Goal: Share content

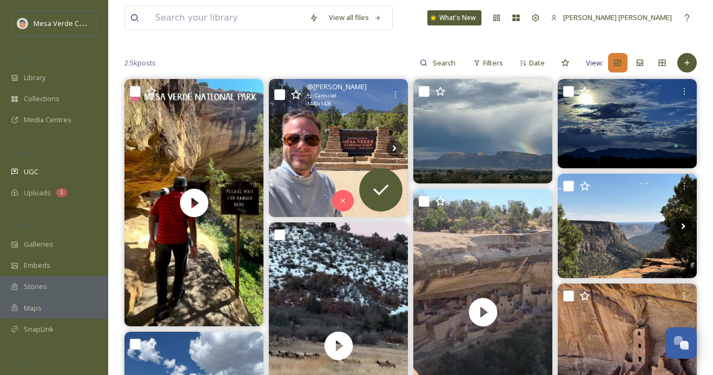
scroll to position [109, 0]
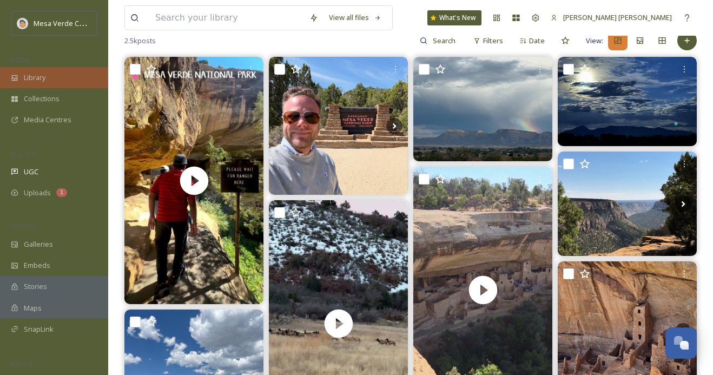
click at [42, 79] on span "Library" at bounding box center [35, 78] width 22 height 10
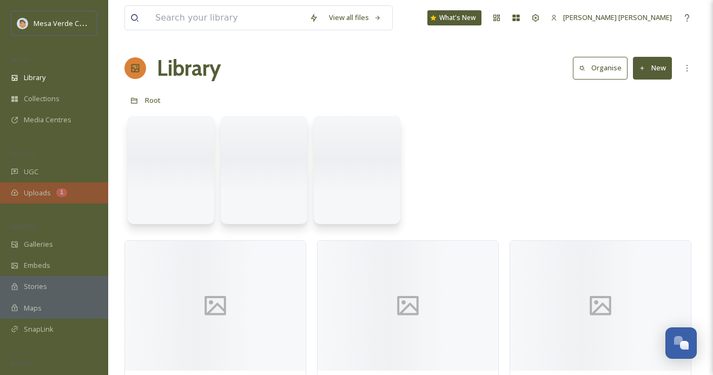
click at [49, 186] on div "Uploads 1" at bounding box center [54, 192] width 108 height 21
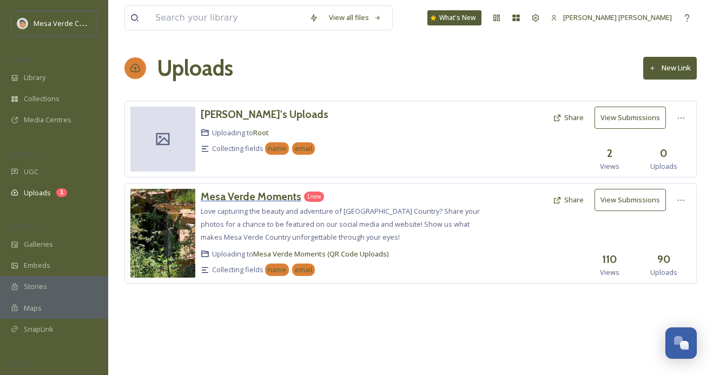
click at [247, 195] on h3 "Mesa Verde Moments" at bounding box center [251, 196] width 101 height 13
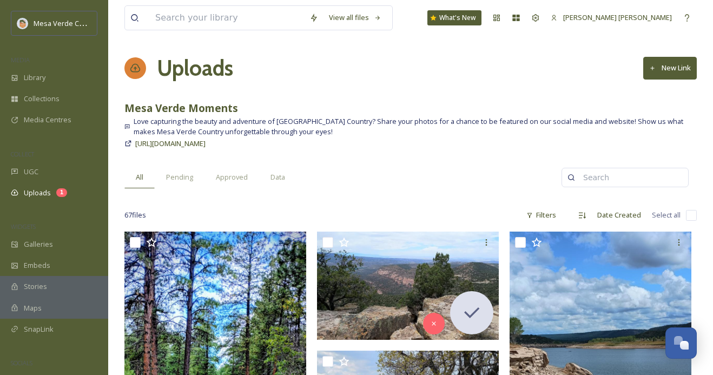
scroll to position [134, 0]
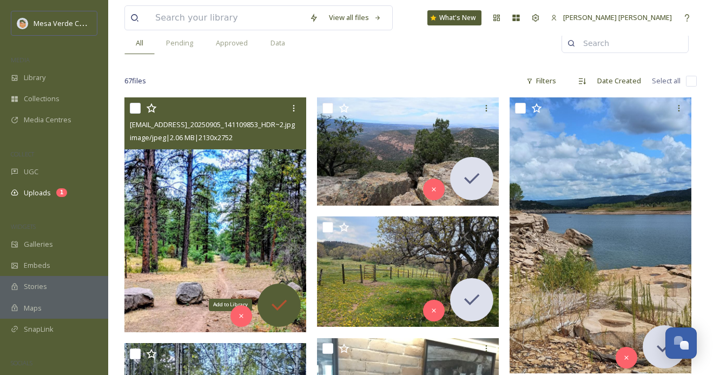
click at [280, 306] on icon at bounding box center [279, 305] width 15 height 11
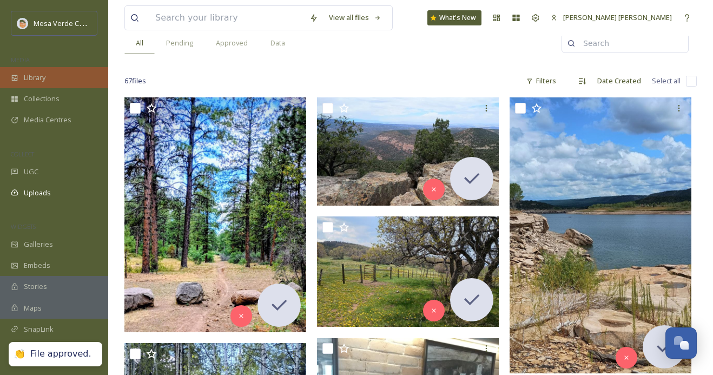
click at [48, 77] on div "Library" at bounding box center [54, 77] width 108 height 21
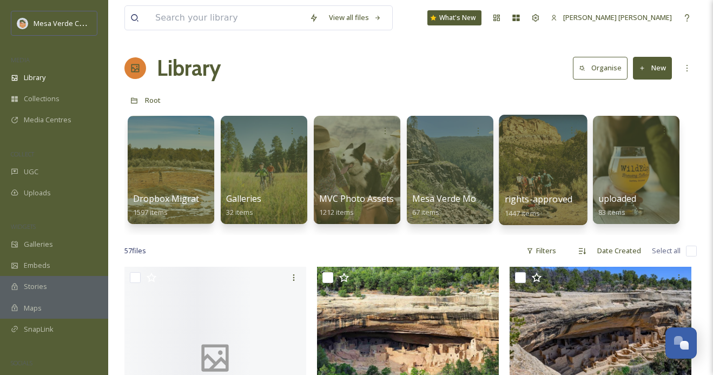
click at [546, 173] on div at bounding box center [543, 170] width 88 height 110
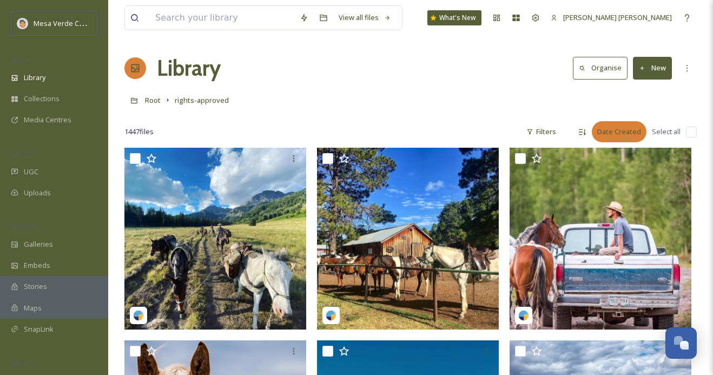
click at [607, 128] on div "Date Created" at bounding box center [619, 131] width 55 height 21
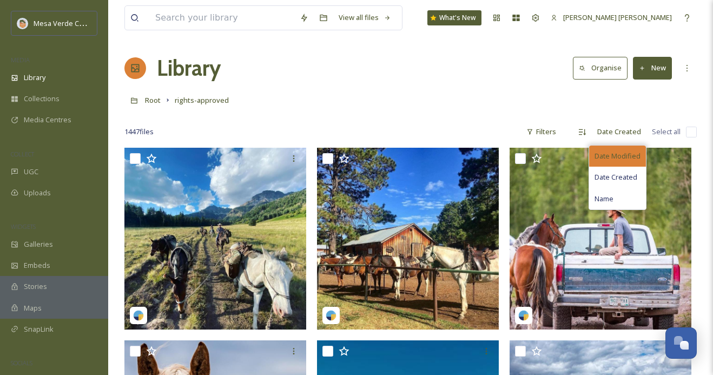
click at [610, 161] on div "Date Modified" at bounding box center [617, 156] width 57 height 21
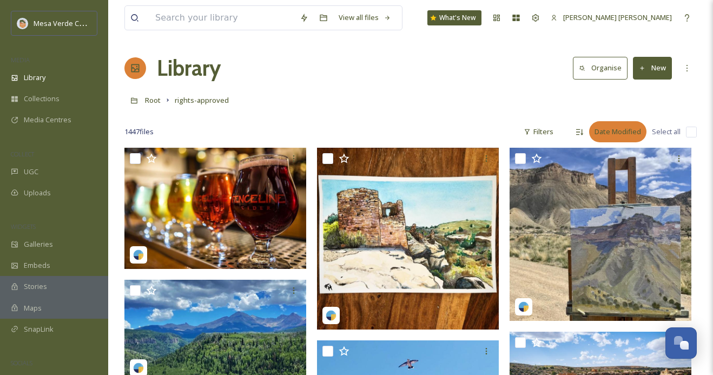
click at [607, 131] on div "Date Modified" at bounding box center [617, 131] width 57 height 21
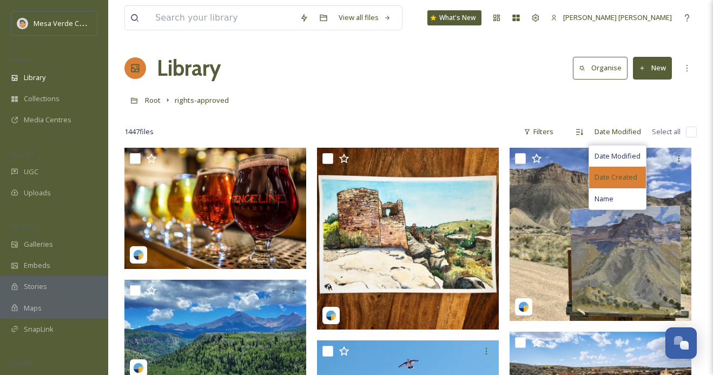
click at [613, 172] on span "Date Created" at bounding box center [616, 177] width 43 height 10
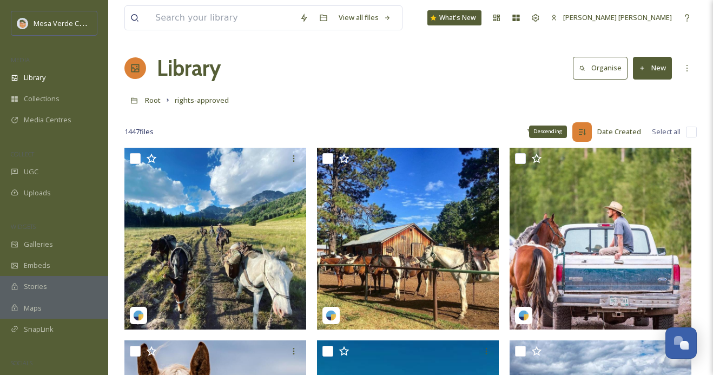
click at [583, 133] on icon at bounding box center [582, 132] width 9 height 9
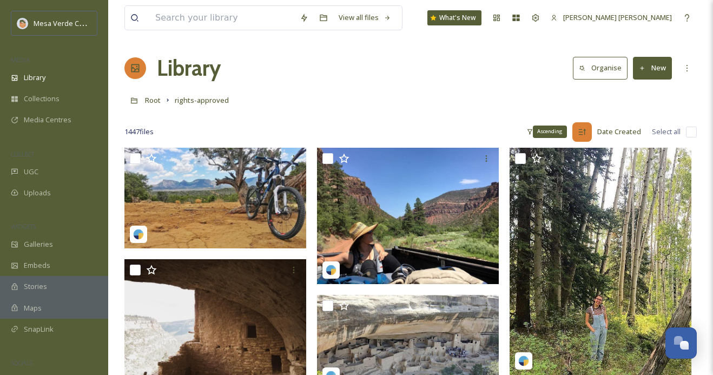
click at [584, 129] on icon at bounding box center [582, 132] width 9 height 9
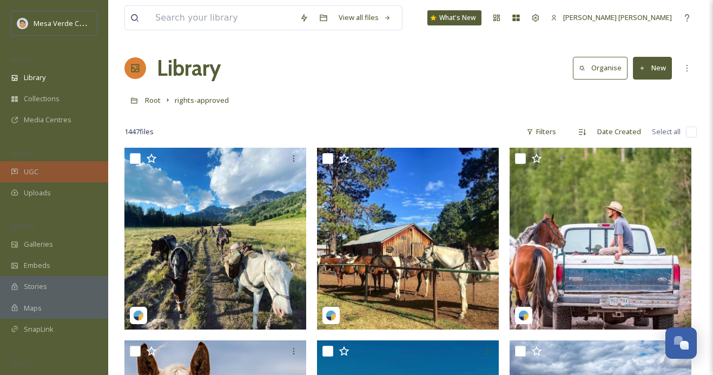
click at [63, 169] on div "UGC" at bounding box center [54, 171] width 108 height 21
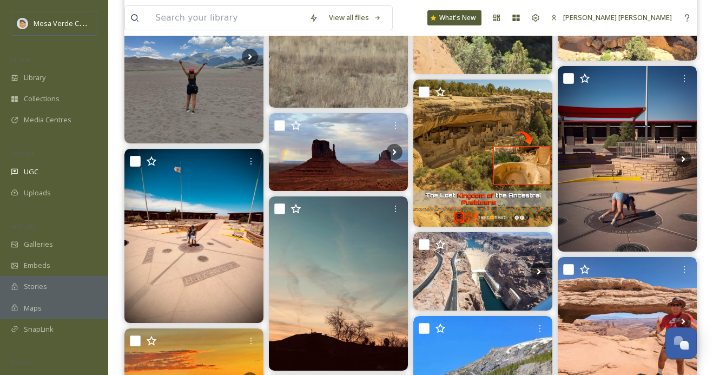
scroll to position [455, 0]
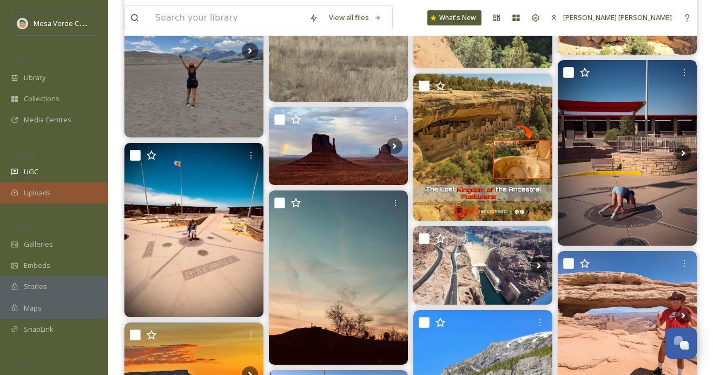
click at [41, 194] on span "Uploads" at bounding box center [37, 193] width 27 height 10
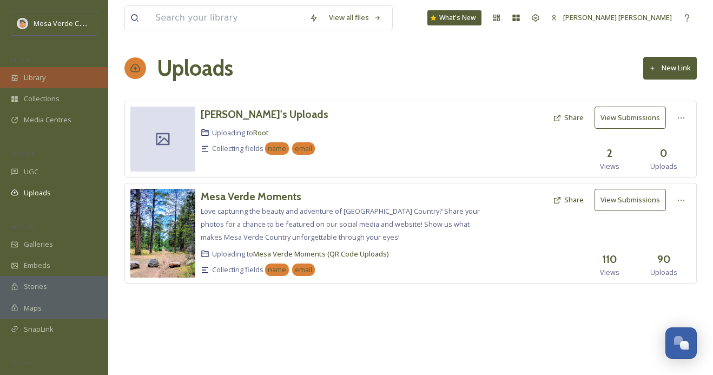
click at [51, 82] on div "Library" at bounding box center [54, 77] width 108 height 21
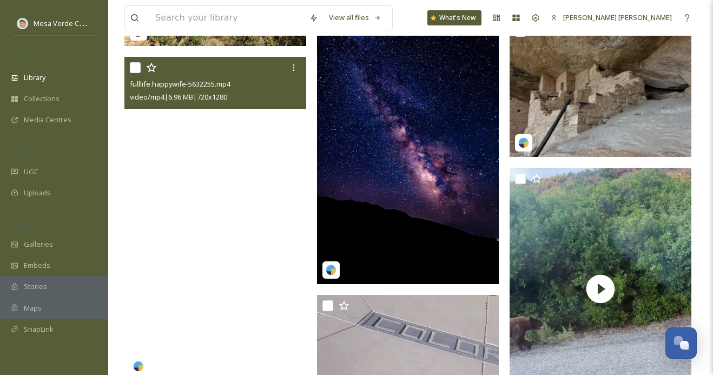
scroll to position [400, 0]
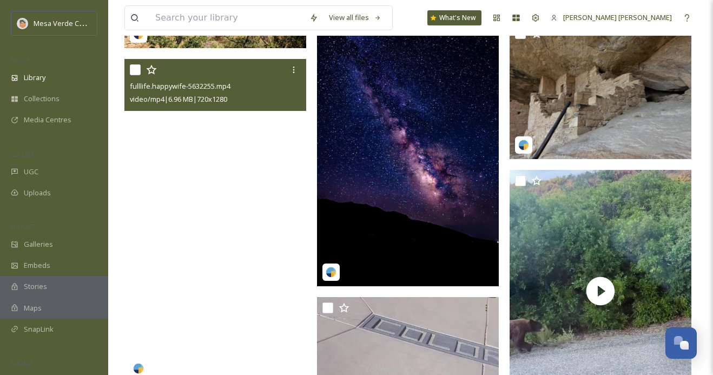
click at [245, 271] on video "fulllife.happywife-5632255.mp4" at bounding box center [215, 220] width 182 height 323
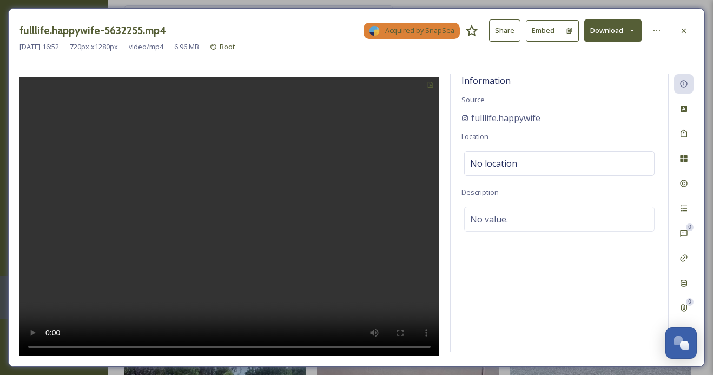
click at [509, 29] on button "Share" at bounding box center [504, 30] width 31 height 22
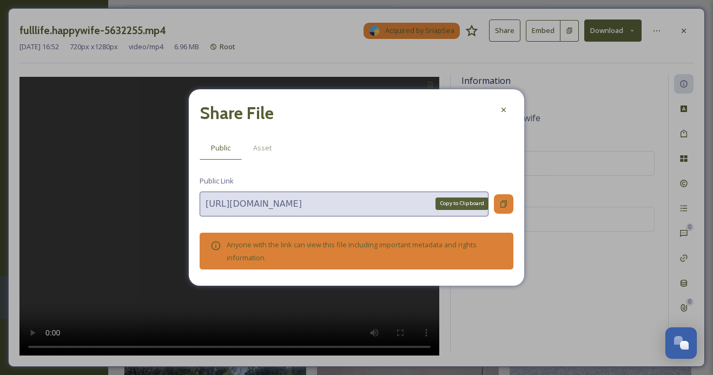
click at [504, 205] on icon at bounding box center [503, 204] width 9 height 9
click at [504, 112] on icon at bounding box center [503, 110] width 9 height 9
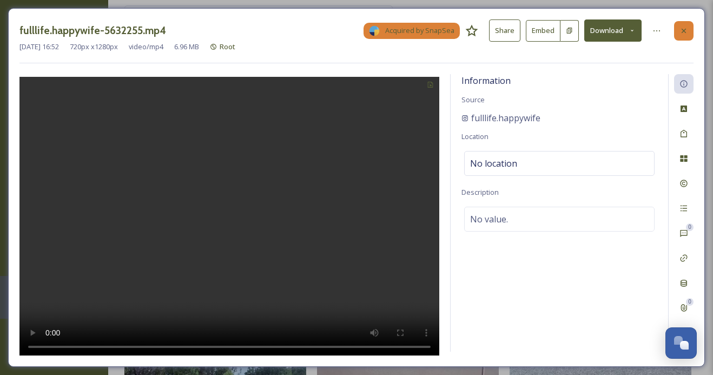
click at [690, 28] on div at bounding box center [683, 30] width 19 height 19
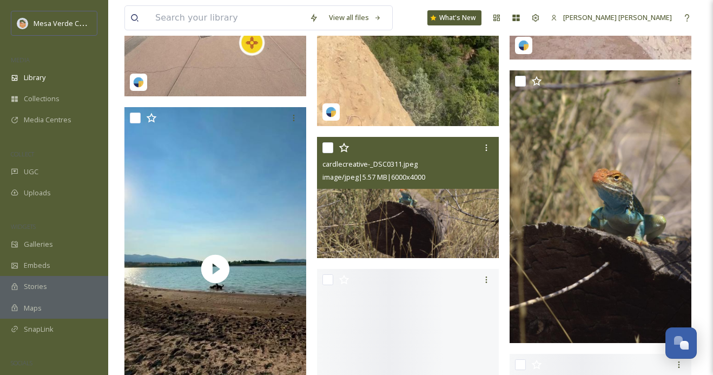
scroll to position [3398, 0]
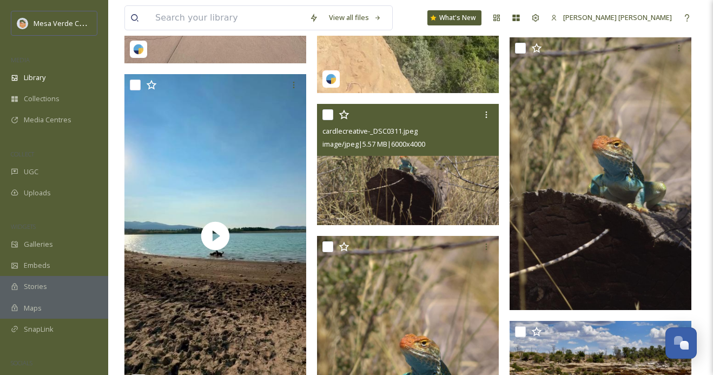
drag, startPoint x: 381, startPoint y: 204, endPoint x: 269, endPoint y: 232, distance: 115.4
